Goal: Ask a question

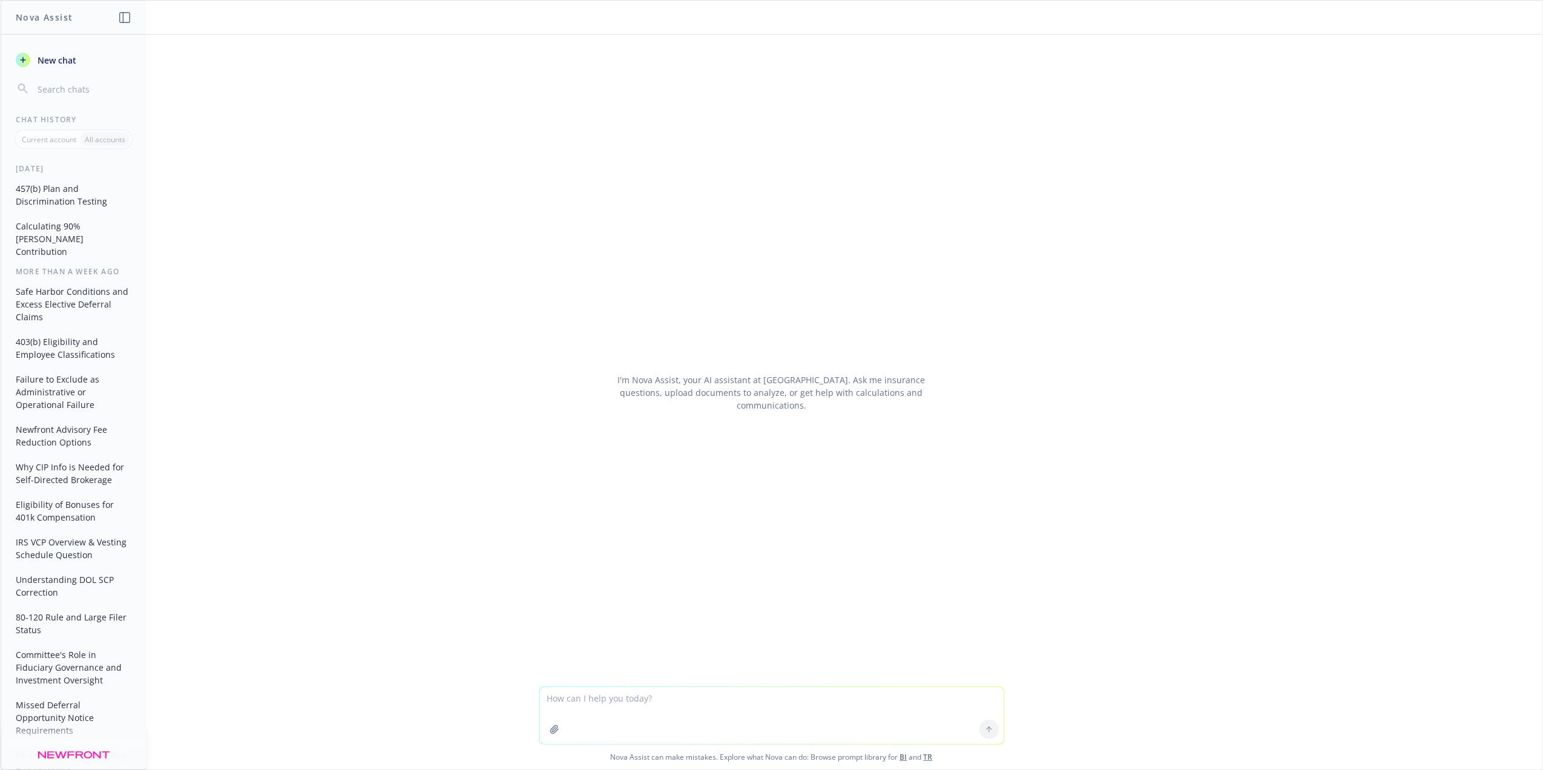
click at [633, 717] on textarea at bounding box center [772, 715] width 464 height 57
type textarea "N"
type textarea "What factors make a 403(b) plan deemed safe harbor"
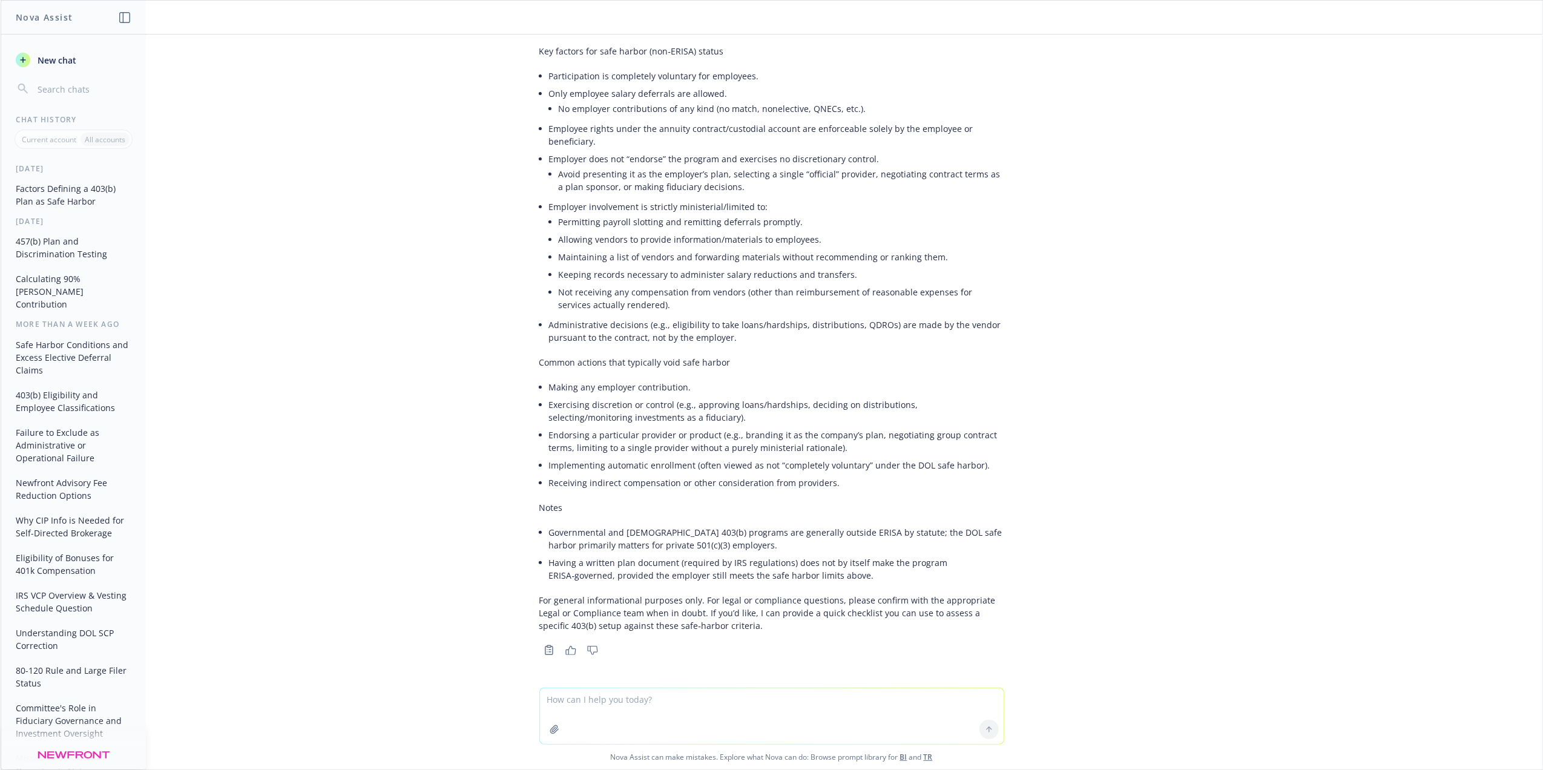
scroll to position [8, 0]
